Goal: Find specific page/section

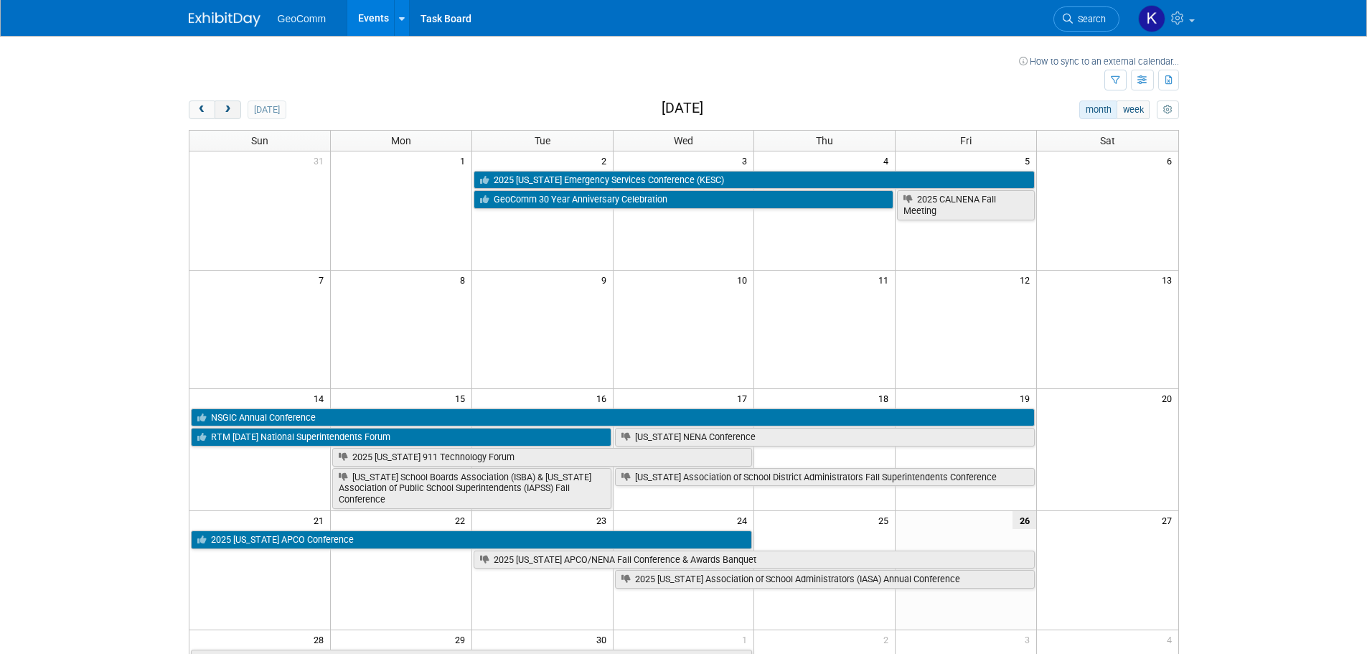
click at [233, 116] on button "next" at bounding box center [228, 109] width 27 height 19
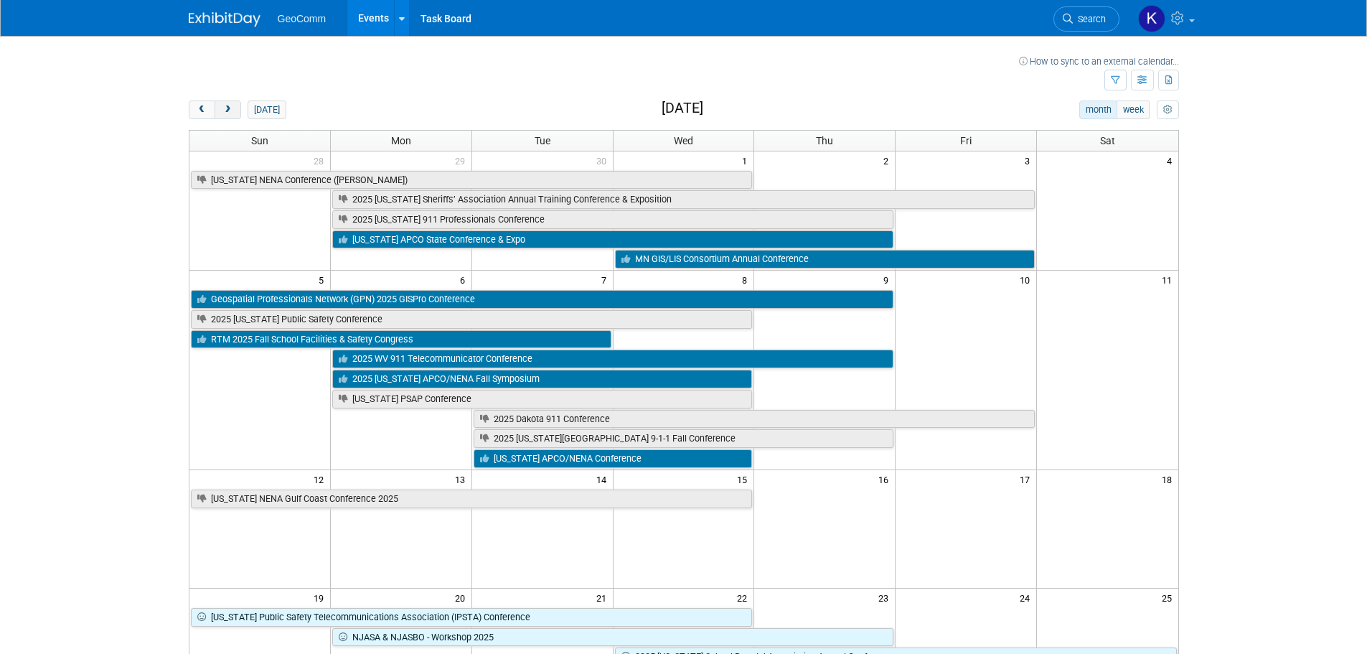
click at [225, 111] on span "next" at bounding box center [227, 110] width 11 height 9
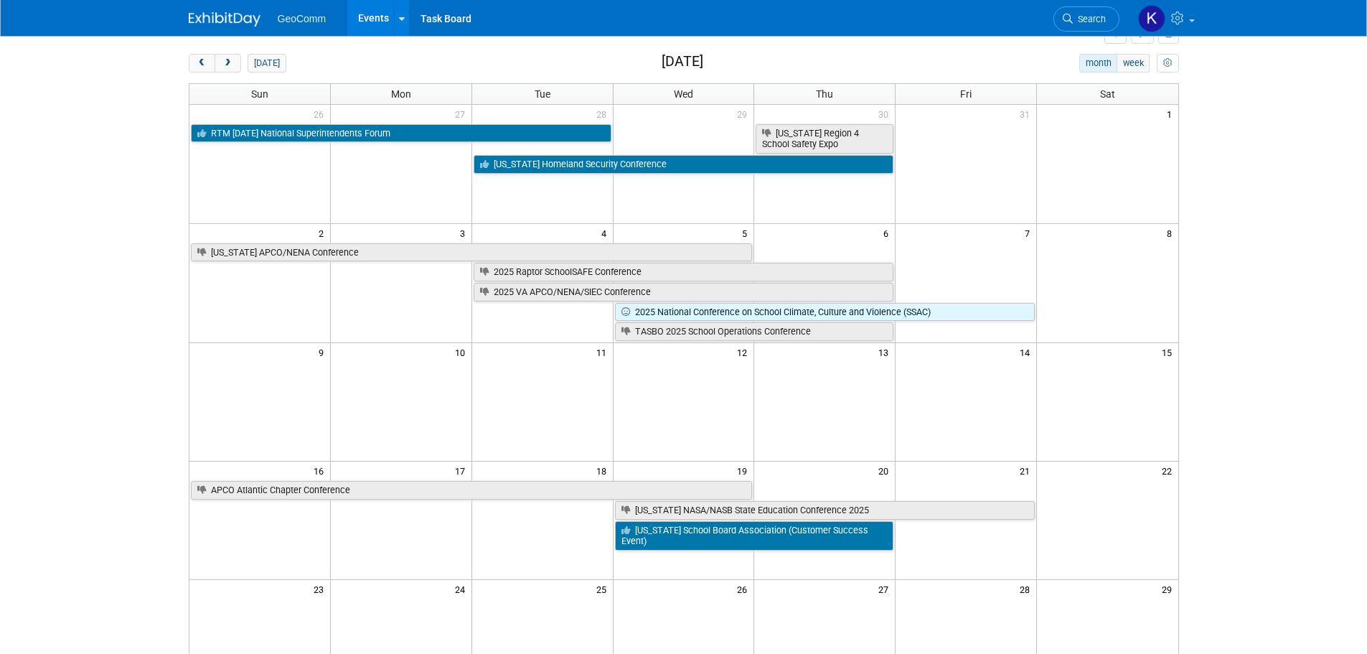
scroll to position [72, 0]
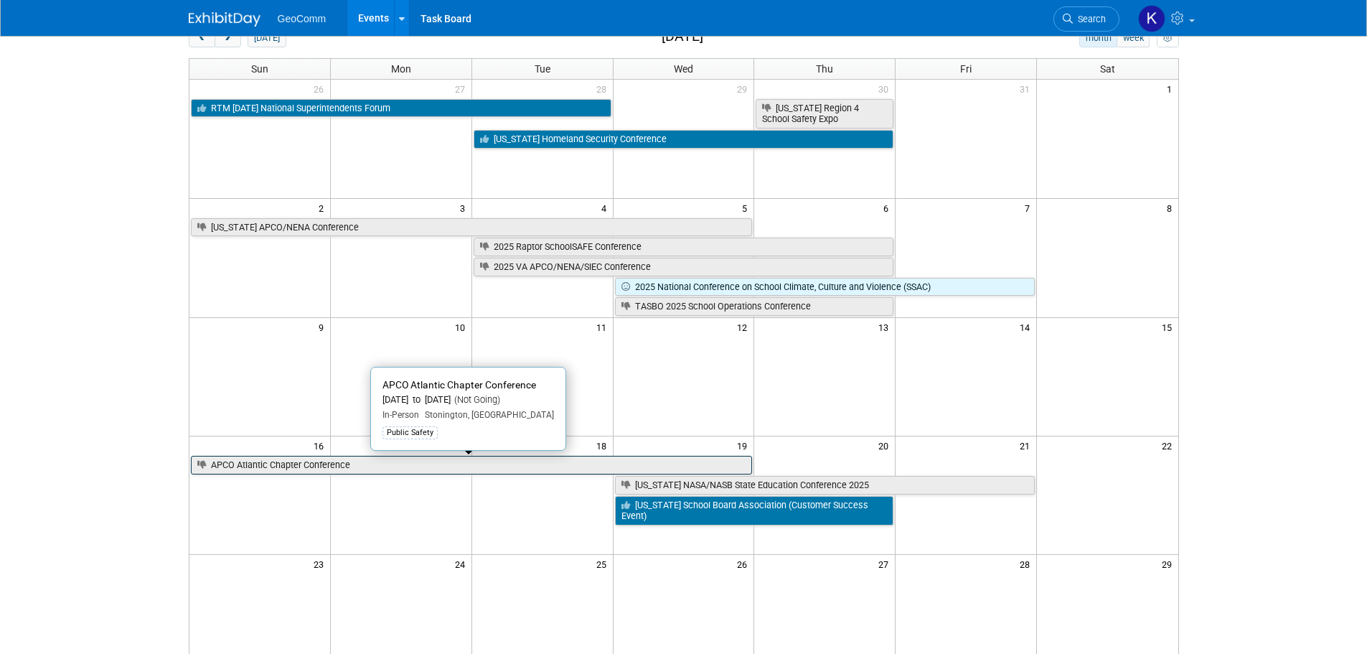
click at [207, 463] on icon at bounding box center [204, 465] width 14 height 9
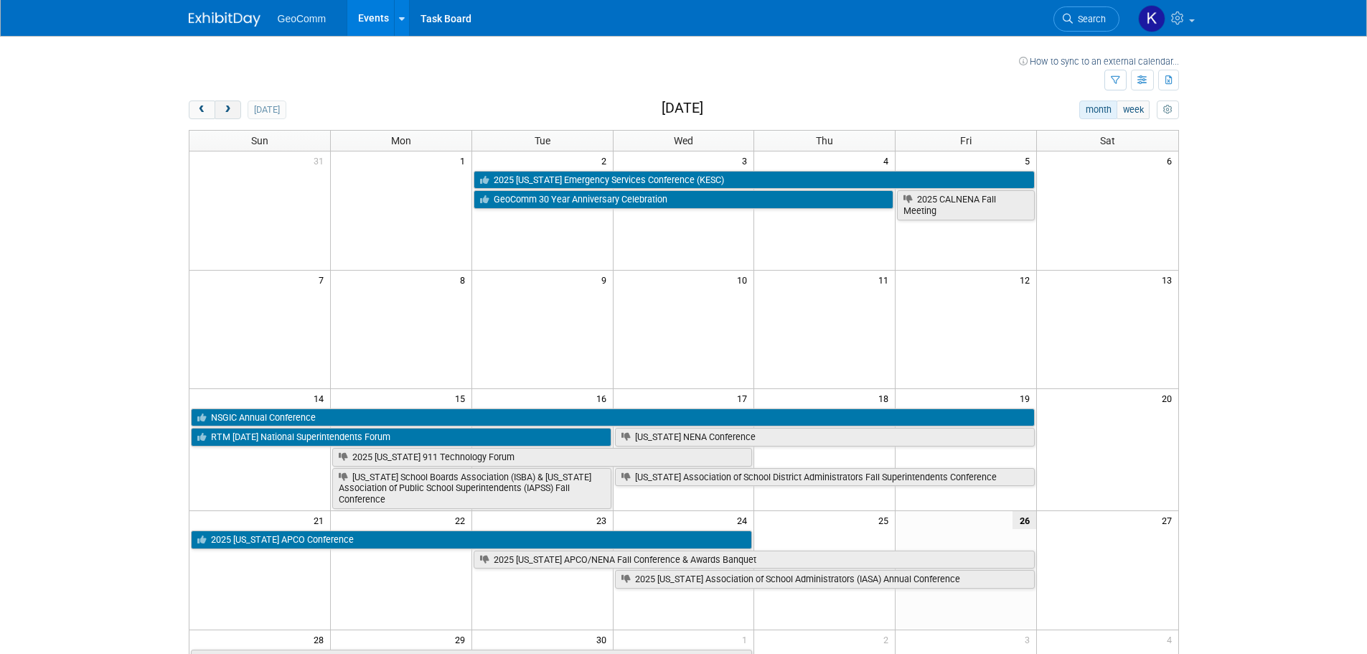
click at [232, 116] on button "next" at bounding box center [228, 109] width 27 height 19
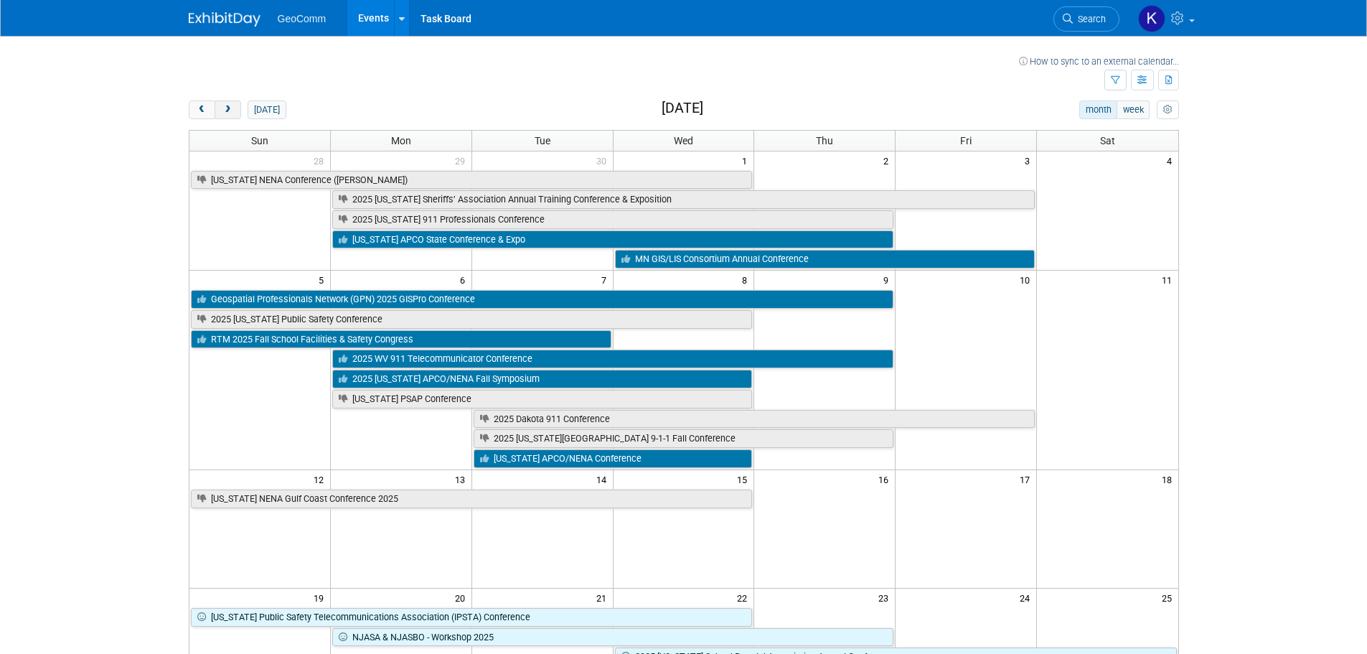
click at [232, 116] on button "next" at bounding box center [228, 109] width 27 height 19
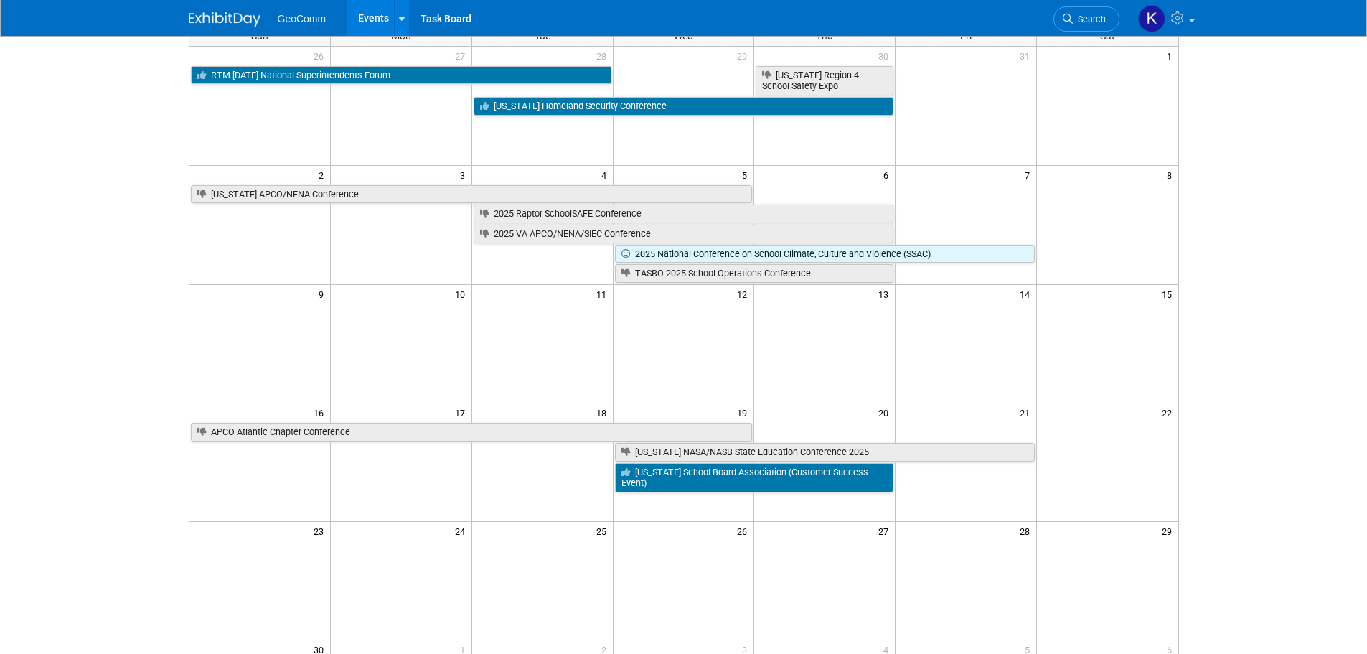
scroll to position [72, 0]
